Goal: Navigation & Orientation: Find specific page/section

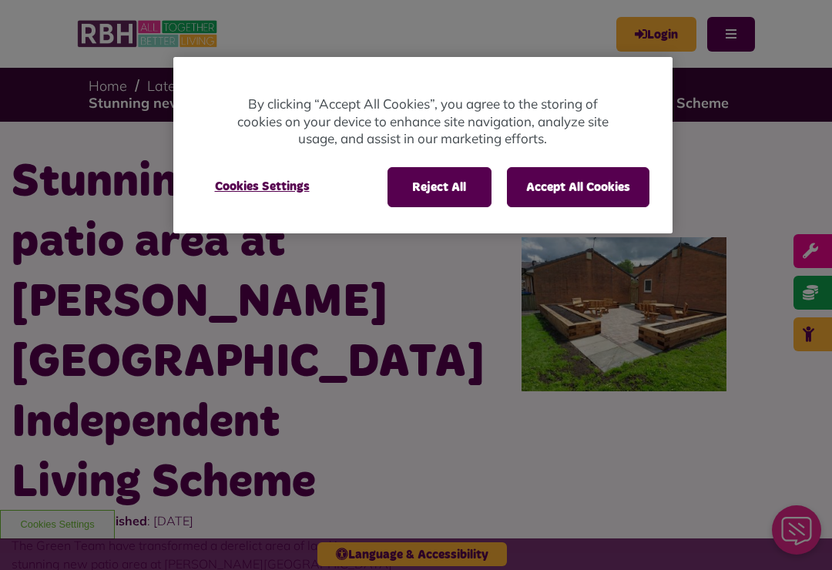
click at [569, 184] on button "Accept All Cookies" at bounding box center [578, 187] width 143 height 40
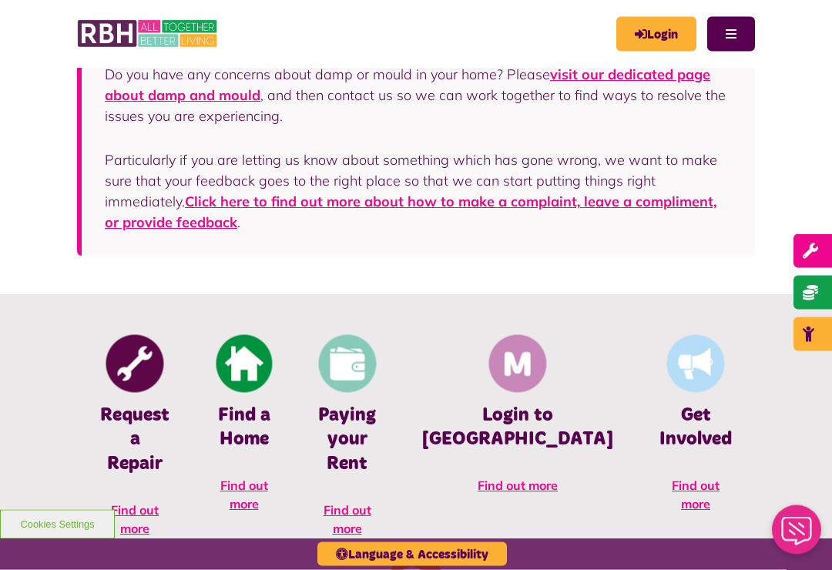
scroll to position [412, 0]
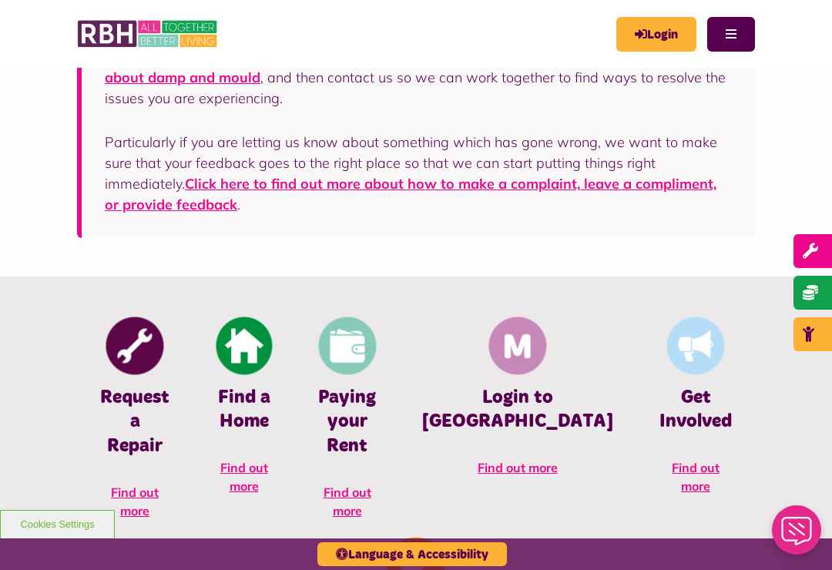
click at [248, 480] on span "Find out more" at bounding box center [244, 477] width 48 height 34
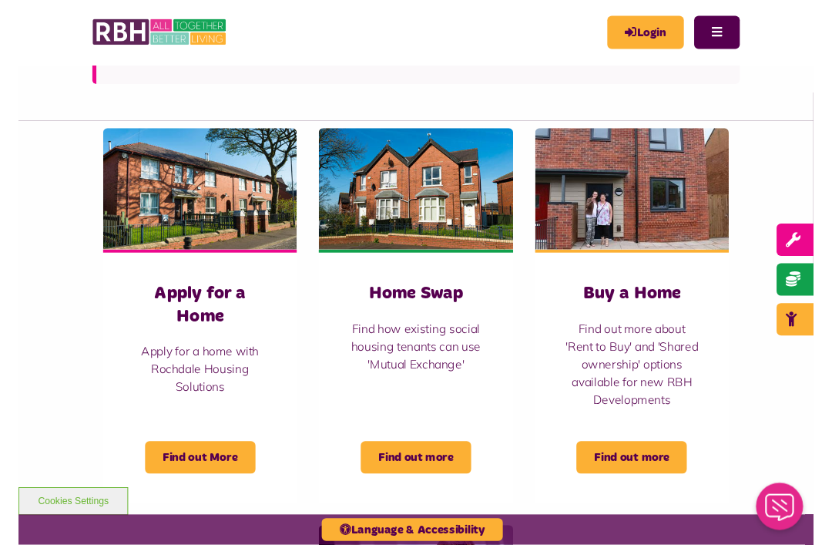
scroll to position [519, 0]
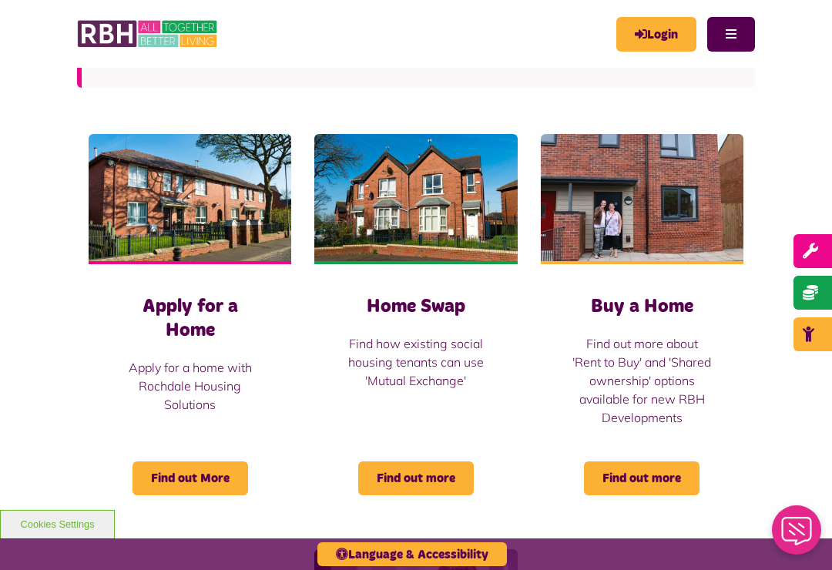
click at [192, 482] on span "Find out More" at bounding box center [191, 479] width 116 height 34
